Goal: Find specific page/section: Find specific page/section

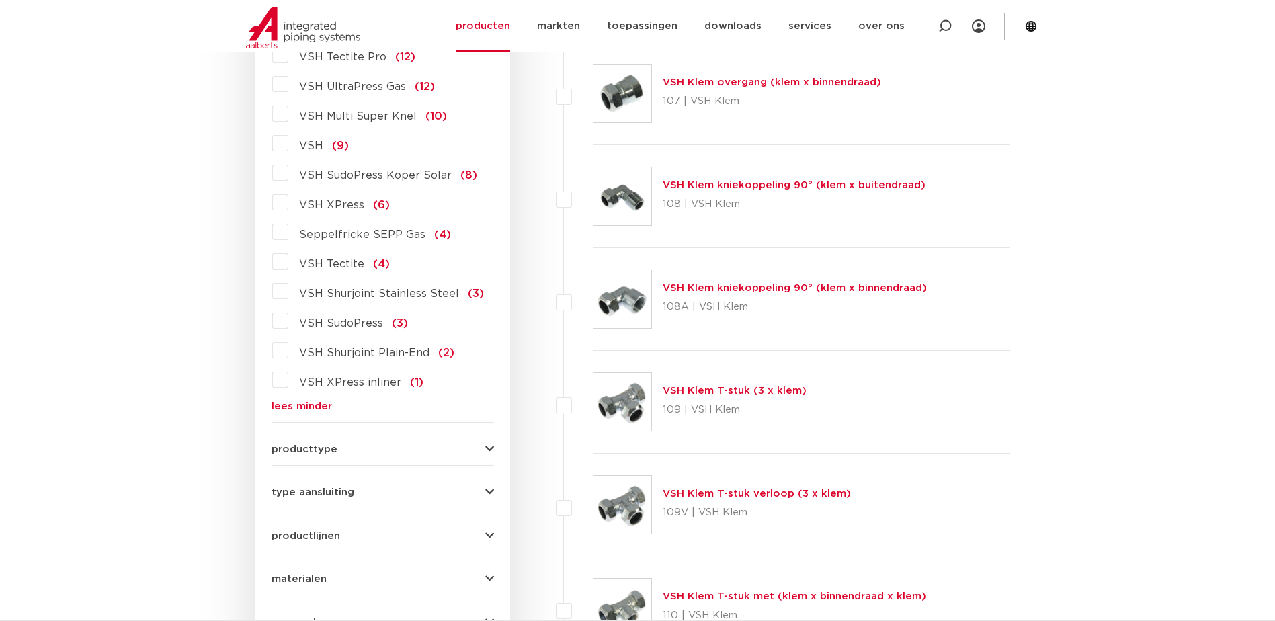
scroll to position [1008, 0]
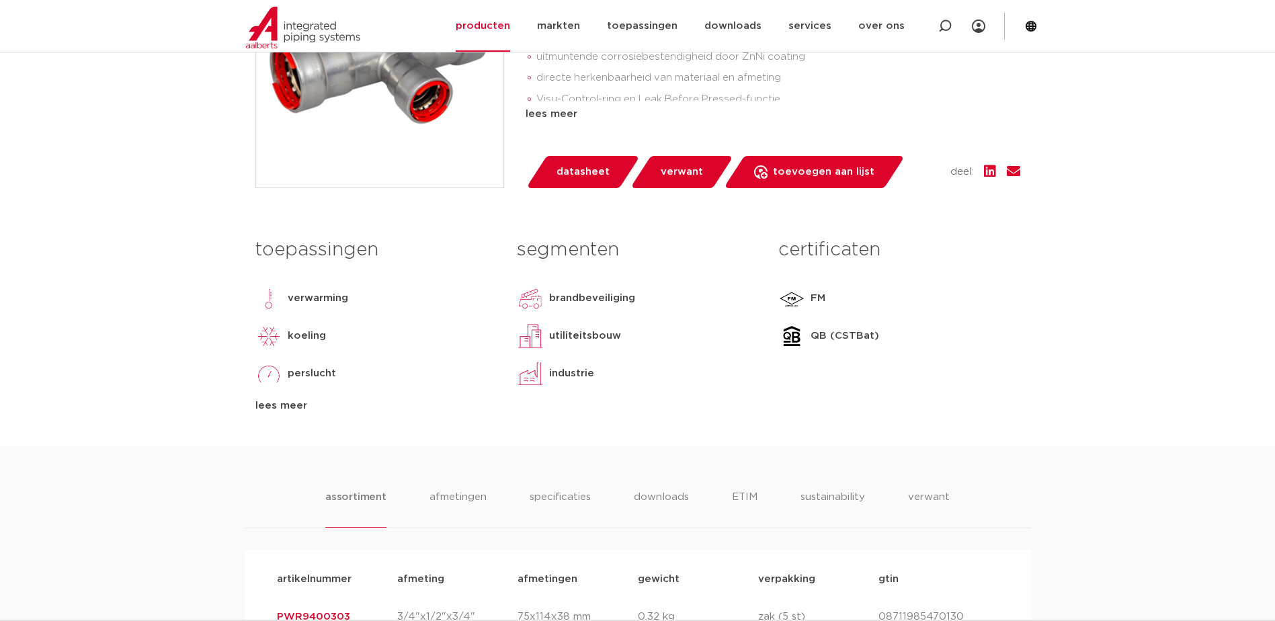
scroll to position [269, 0]
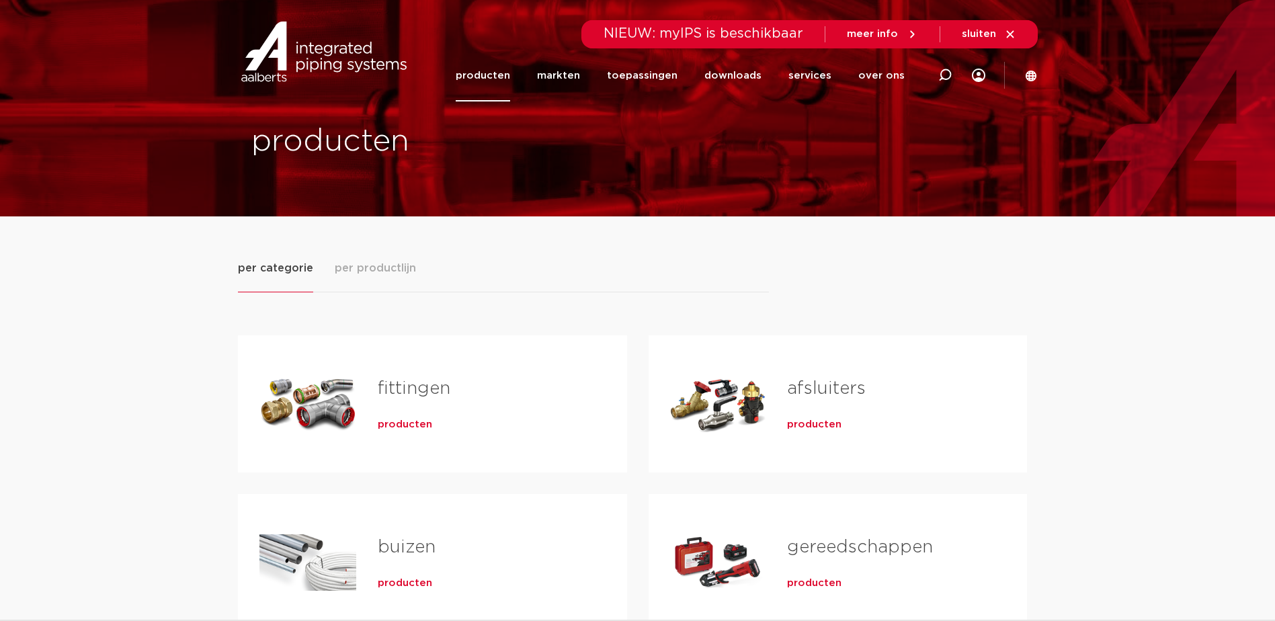
click at [404, 397] on link "fittingen" at bounding box center [414, 388] width 73 height 17
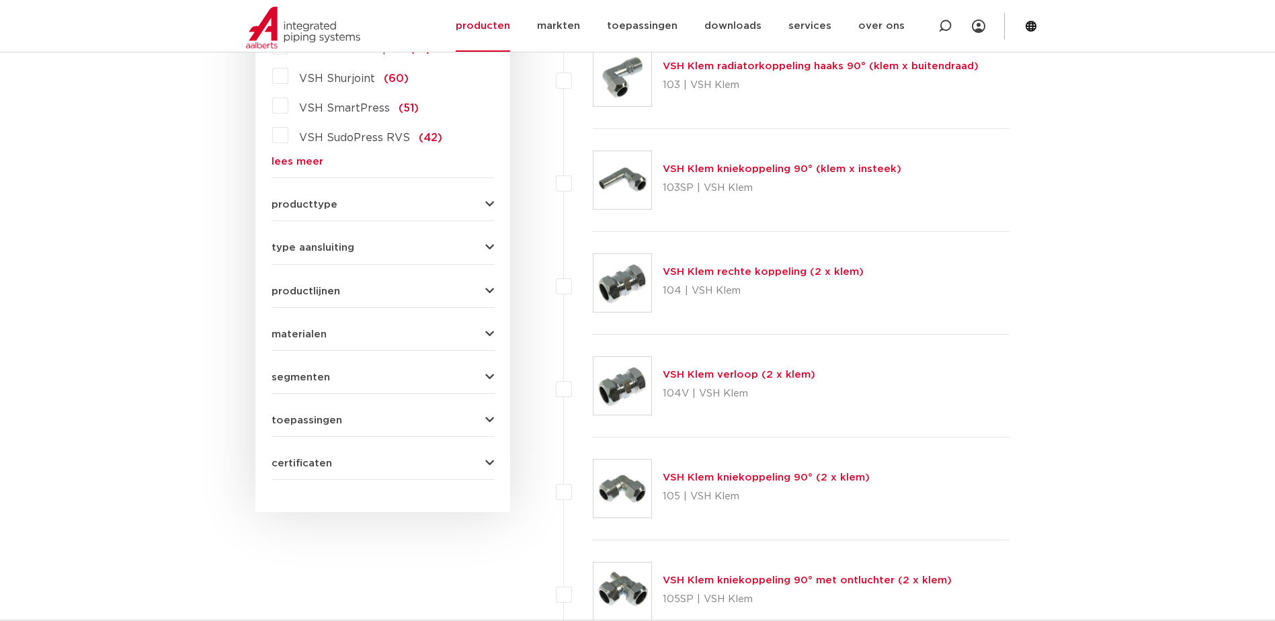
scroll to position [202, 0]
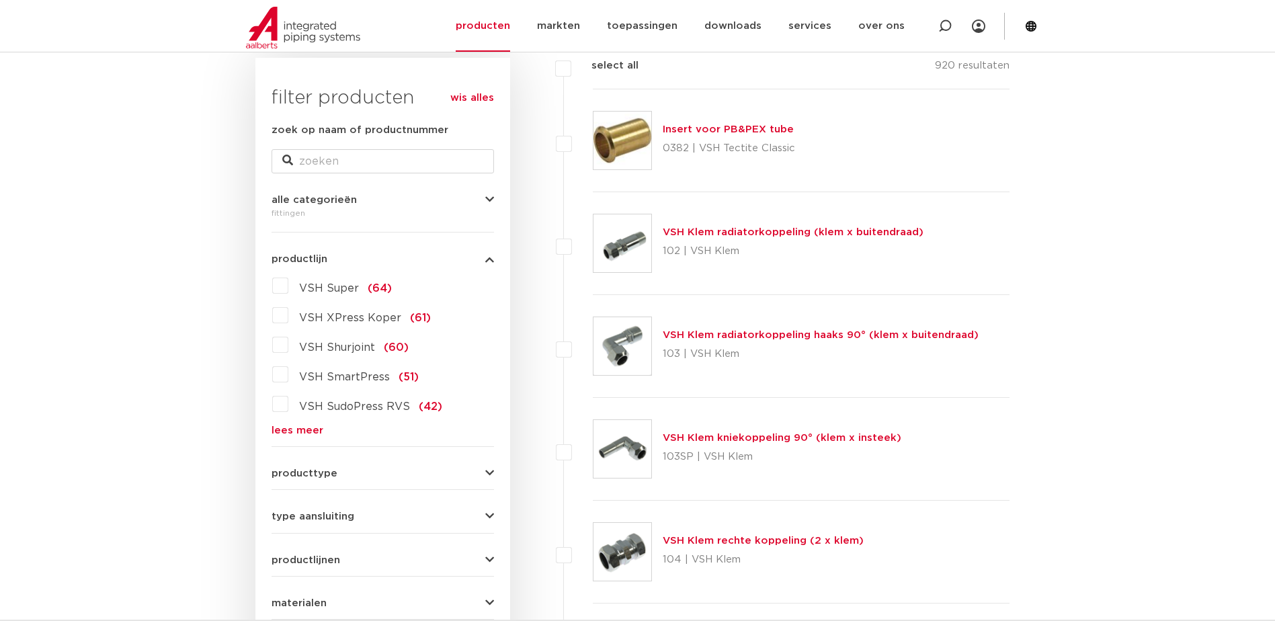
click at [300, 432] on link "lees meer" at bounding box center [382, 430] width 222 height 10
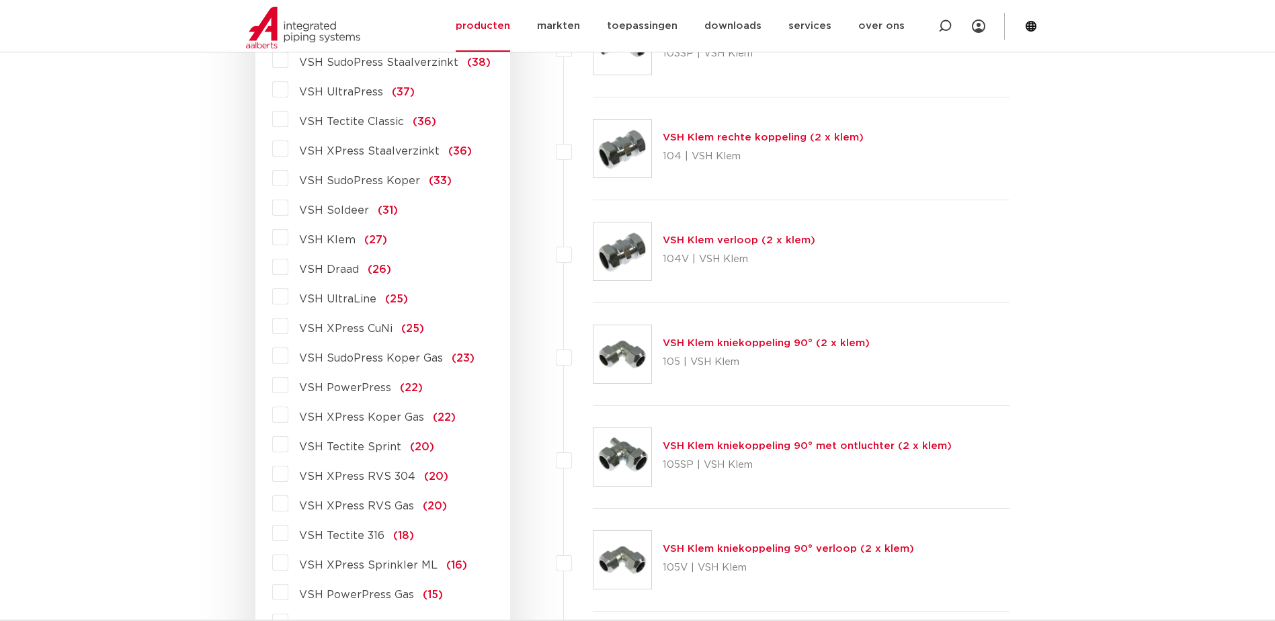
scroll to position [672, 0]
